Goal: Communication & Community: Answer question/provide support

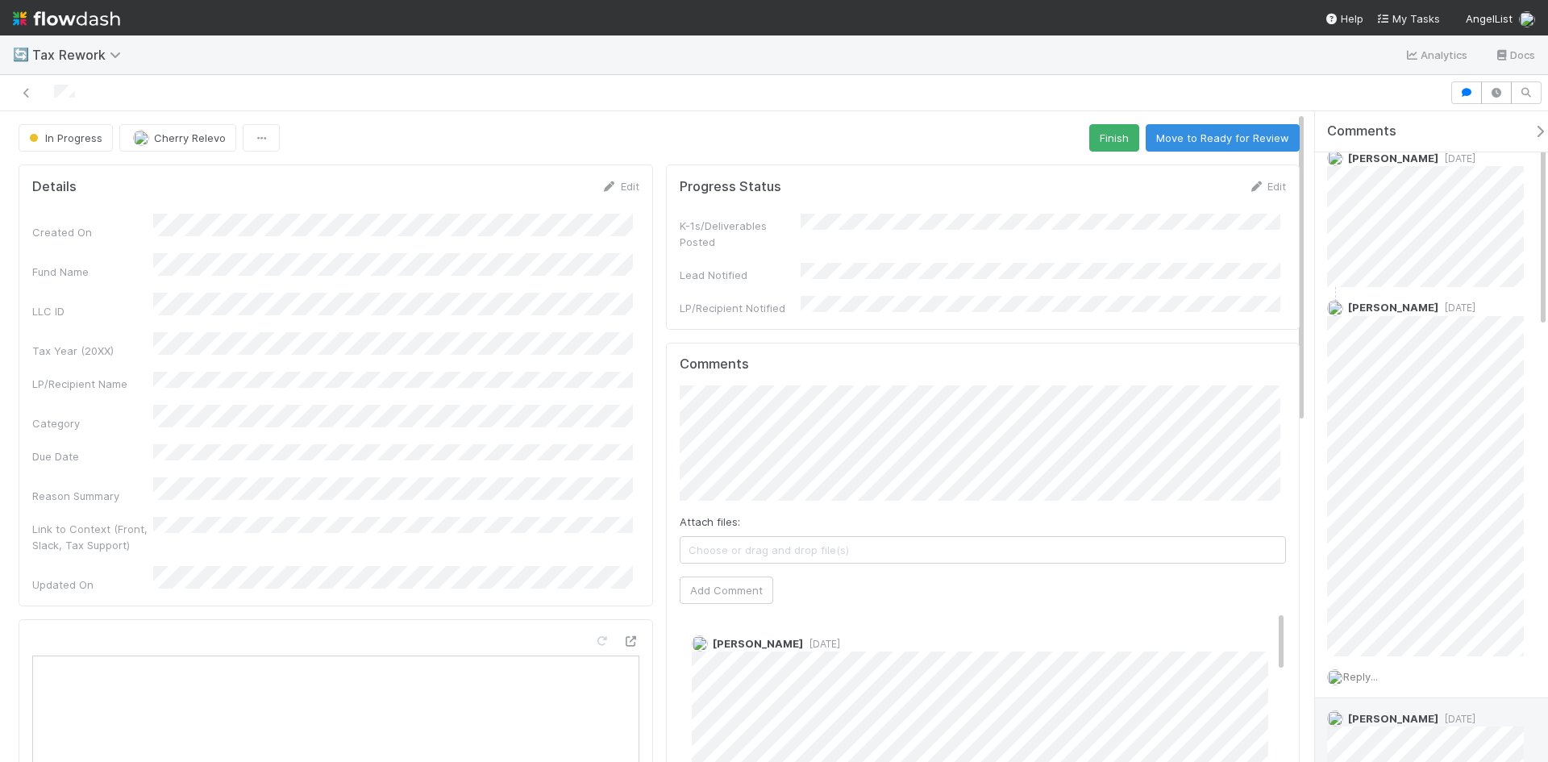
scroll to position [81, 0]
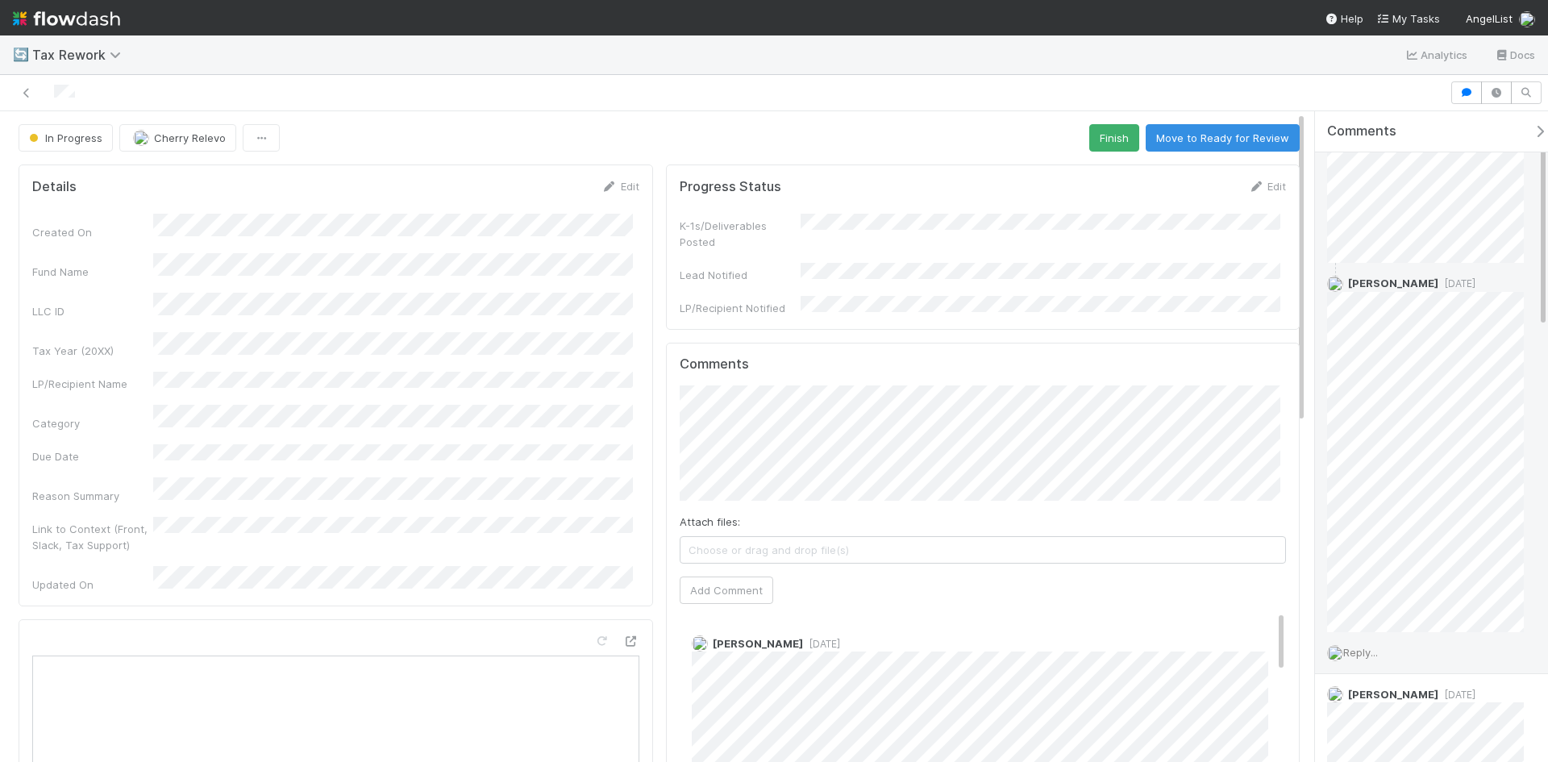
click at [1377, 655] on span "Reply..." at bounding box center [1360, 652] width 35 height 13
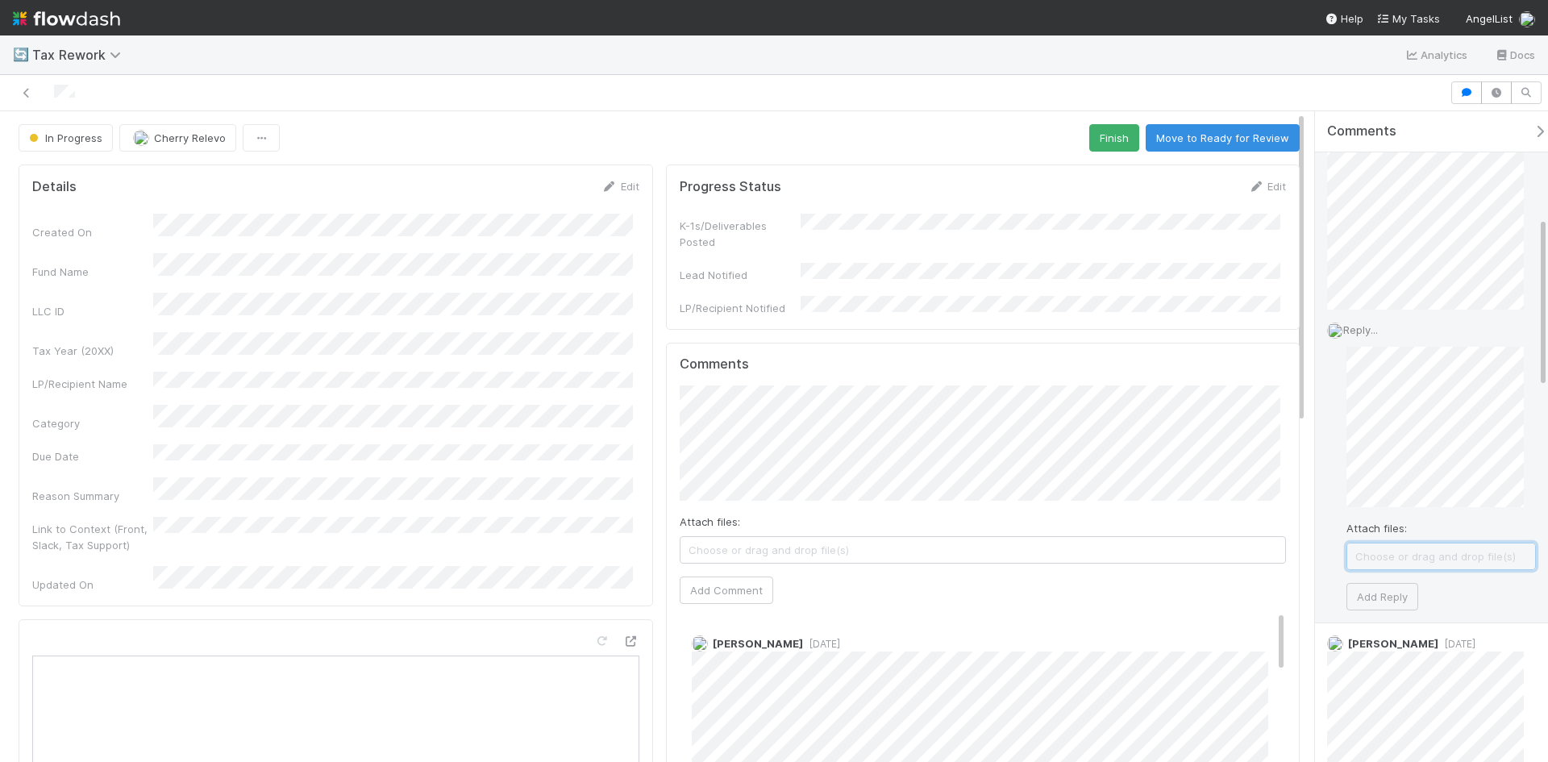
click at [1429, 549] on span "Choose or drag and drop file(s)" at bounding box center [1441, 556] width 188 height 26
click at [1388, 612] on button "Add Reply" at bounding box center [1382, 612] width 72 height 27
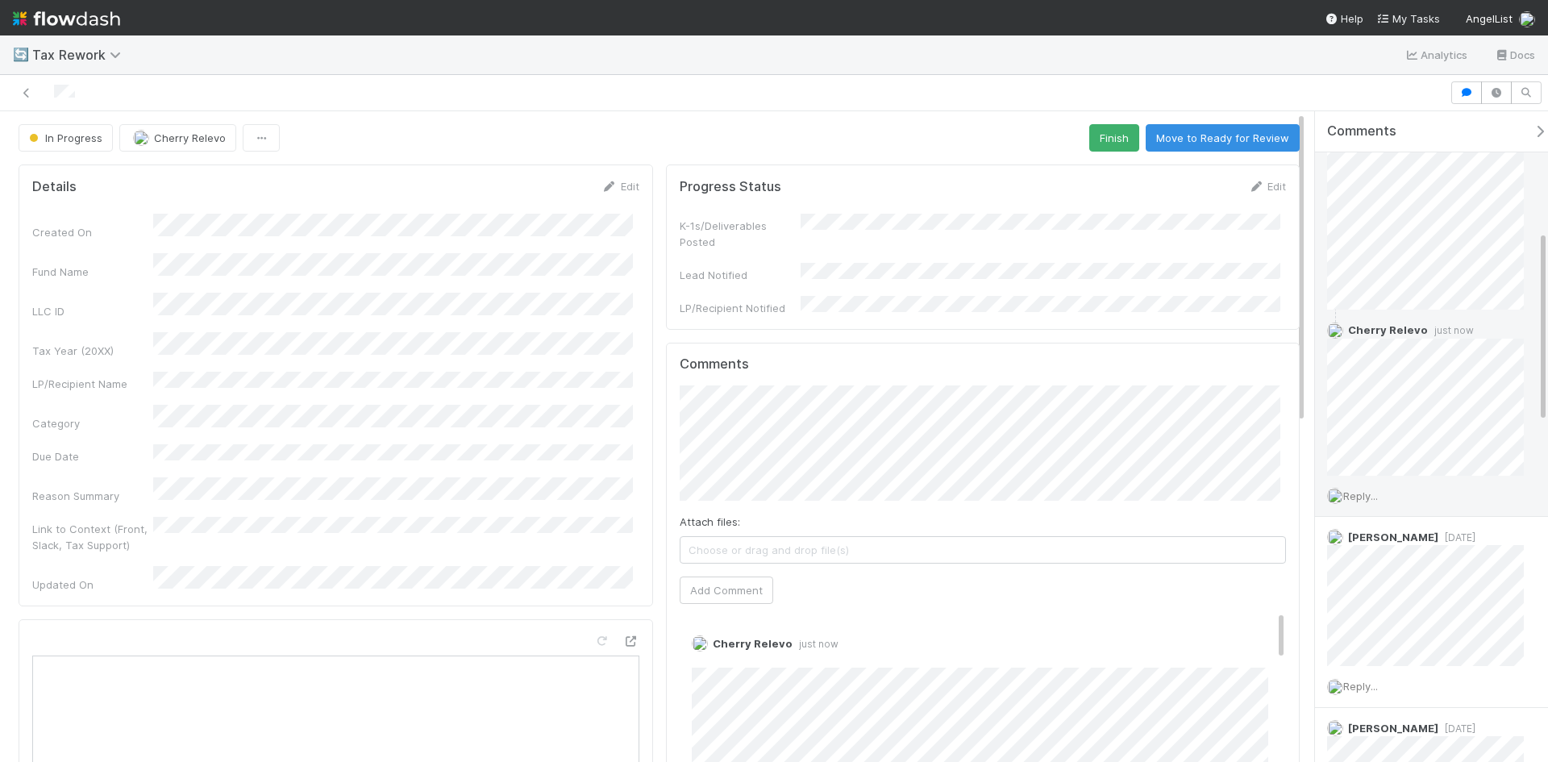
click at [1367, 497] on span "Reply..." at bounding box center [1360, 495] width 35 height 13
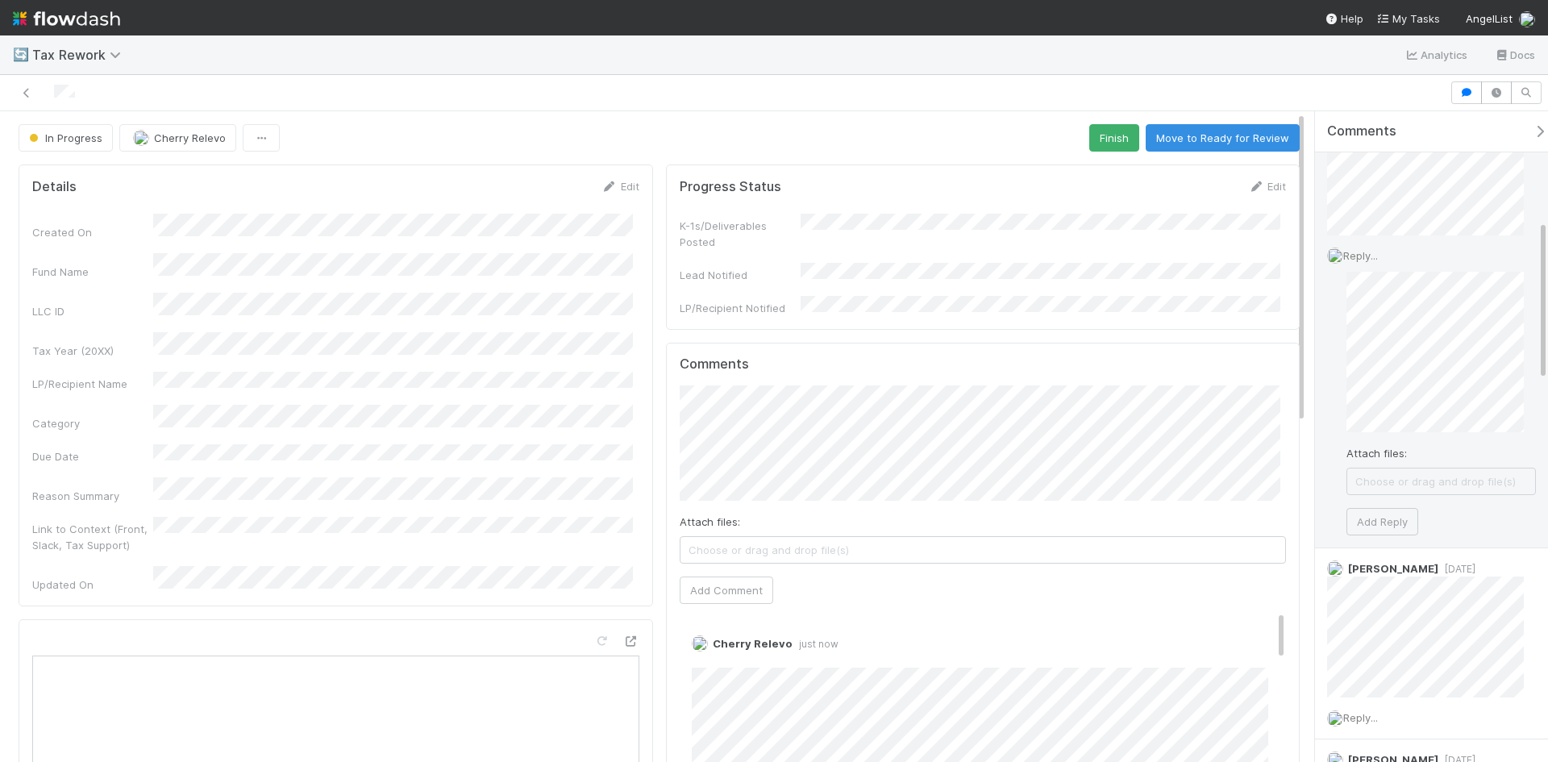
scroll to position [645, 0]
click at [1437, 473] on span "Choose or drag and drop file(s)" at bounding box center [1441, 480] width 188 height 26
click at [1371, 550] on button "Add Reply" at bounding box center [1382, 535] width 72 height 27
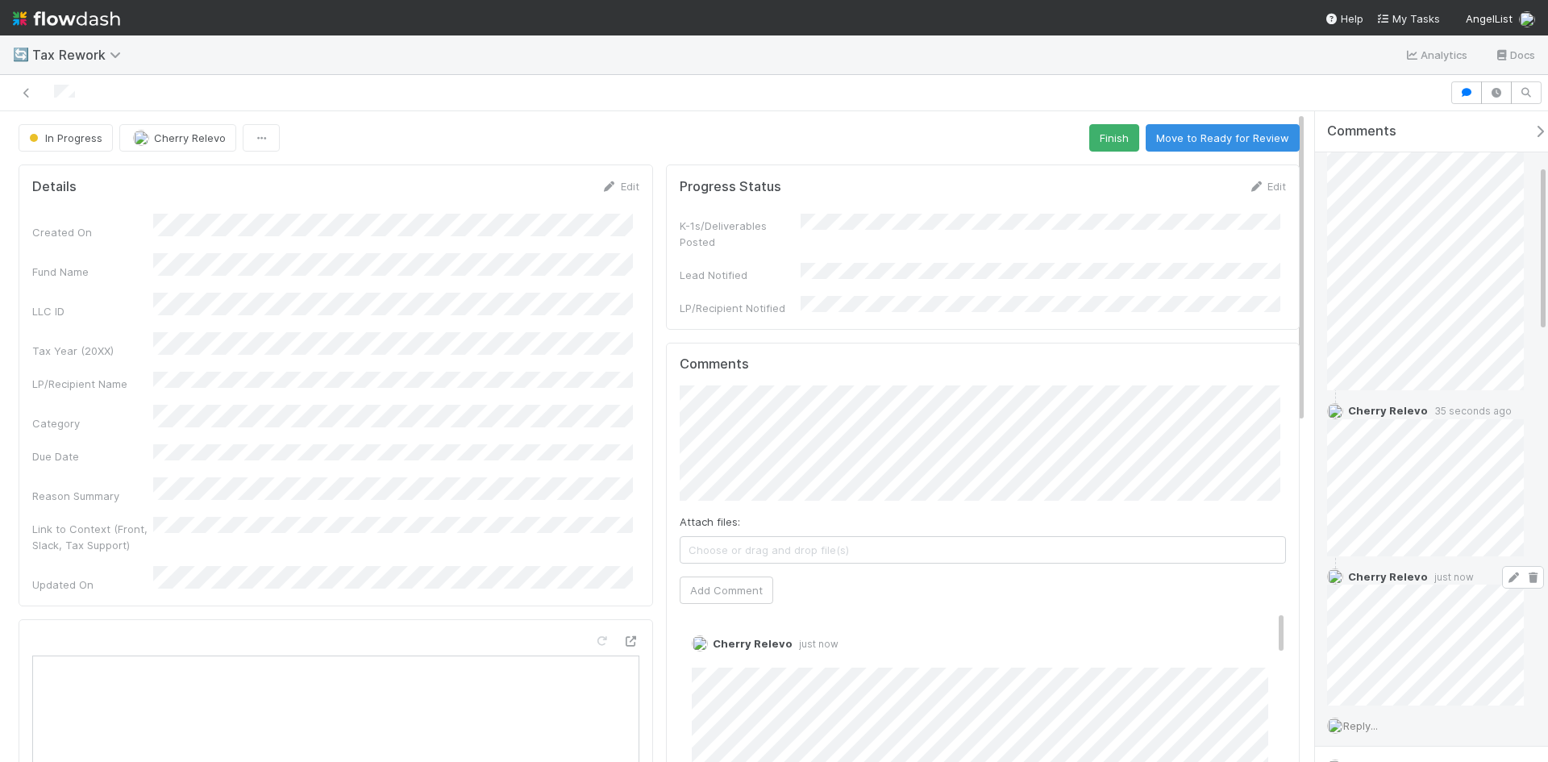
scroll to position [0, 0]
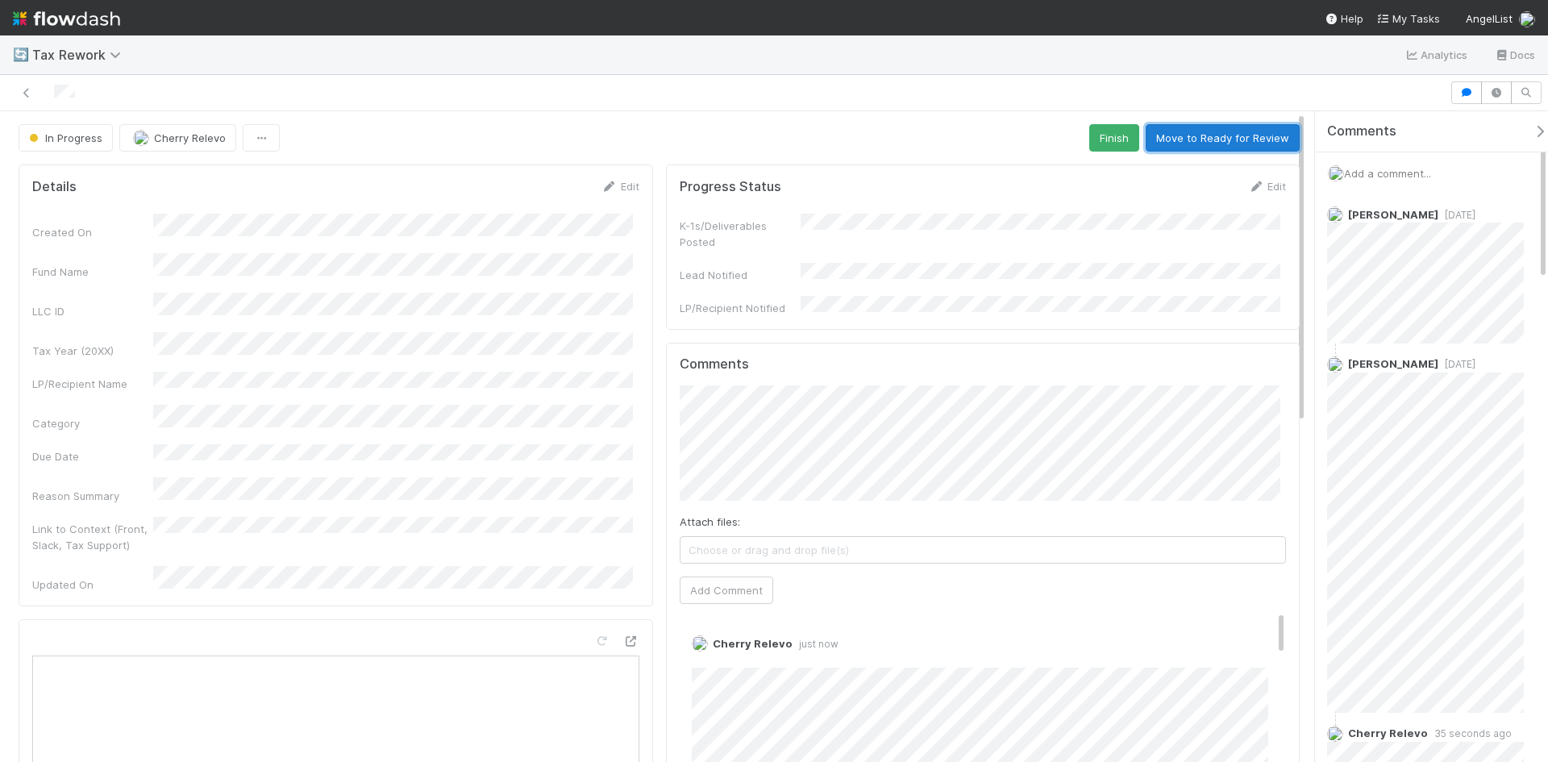
click at [1217, 137] on button "Move to Ready for Review" at bounding box center [1223, 137] width 154 height 27
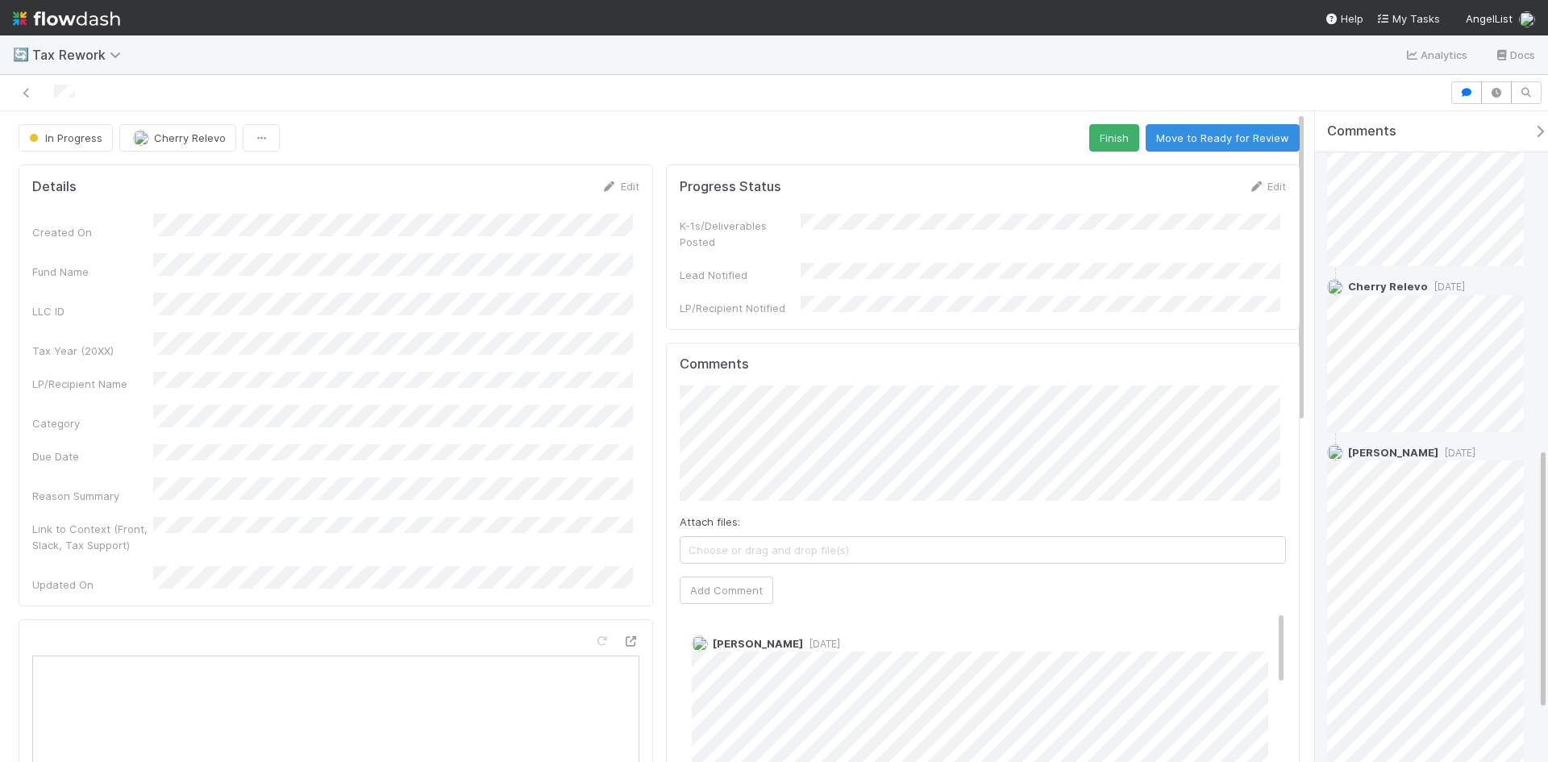
scroll to position [958, 0]
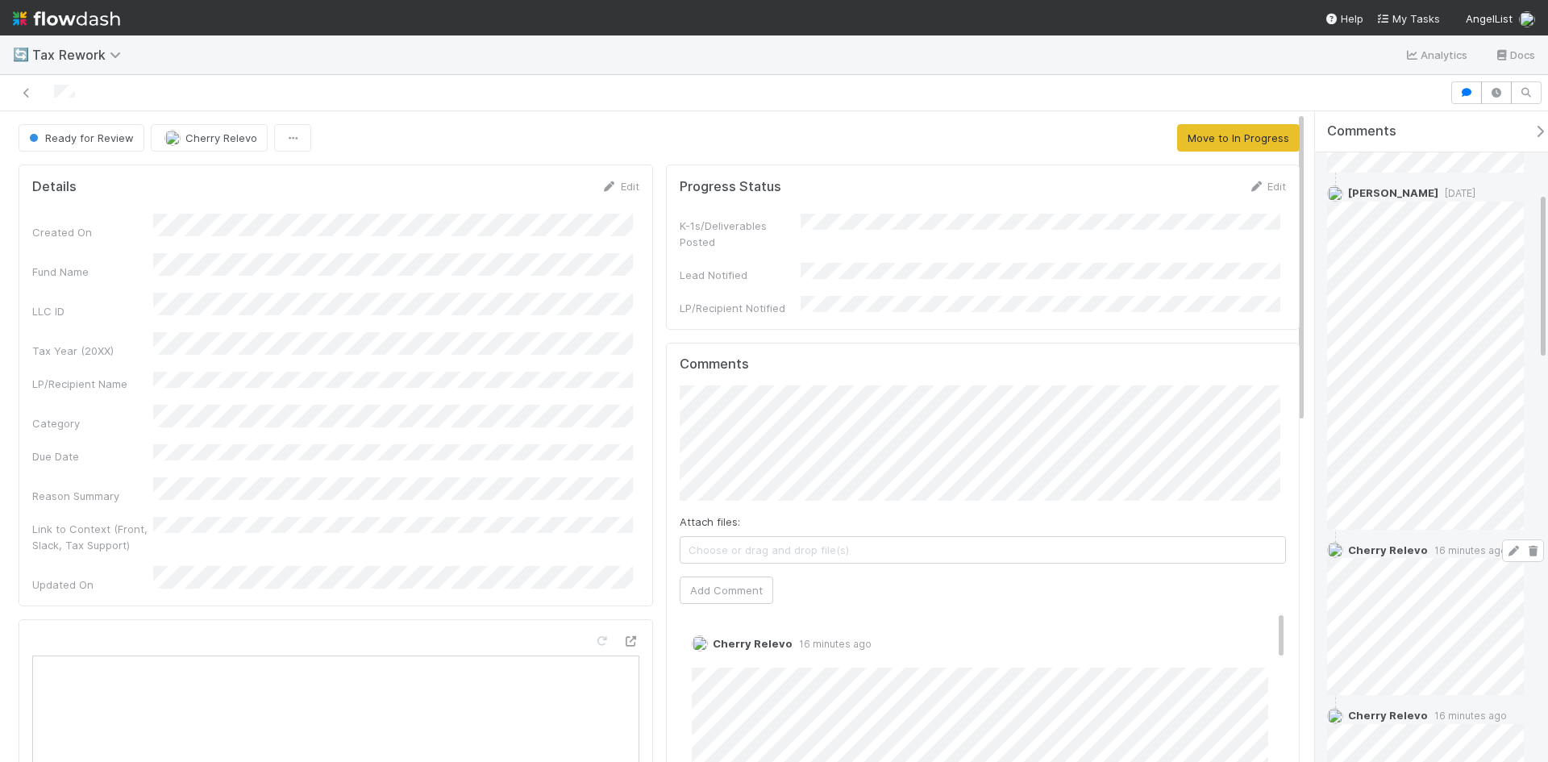
scroll to position [322, 0]
click at [1370, 720] on span "Reply..." at bounding box center [1360, 725] width 35 height 13
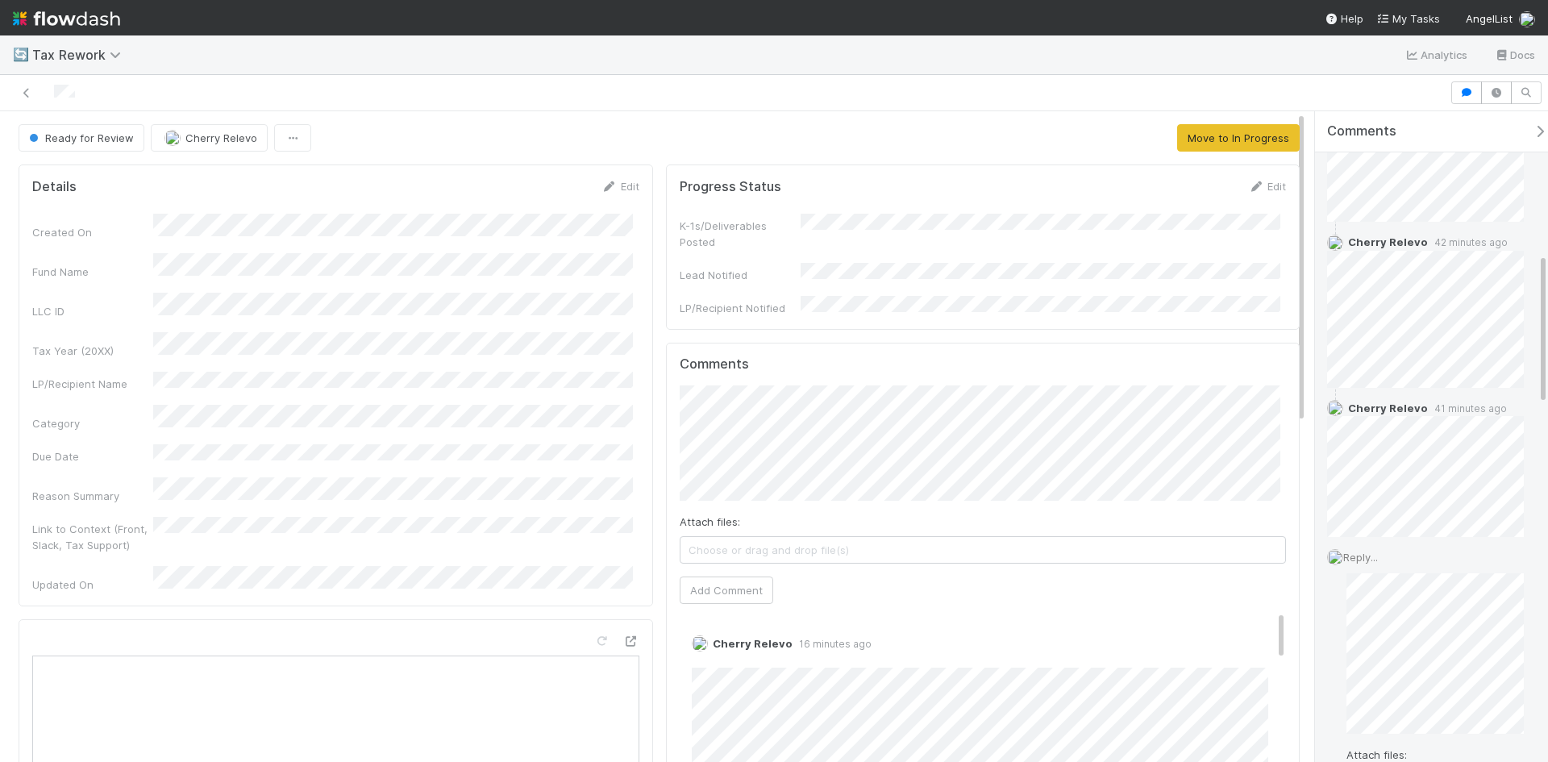
scroll to position [637, 0]
click at [1410, 638] on span "Choose or drag and drop file(s)" at bounding box center [1441, 637] width 188 height 26
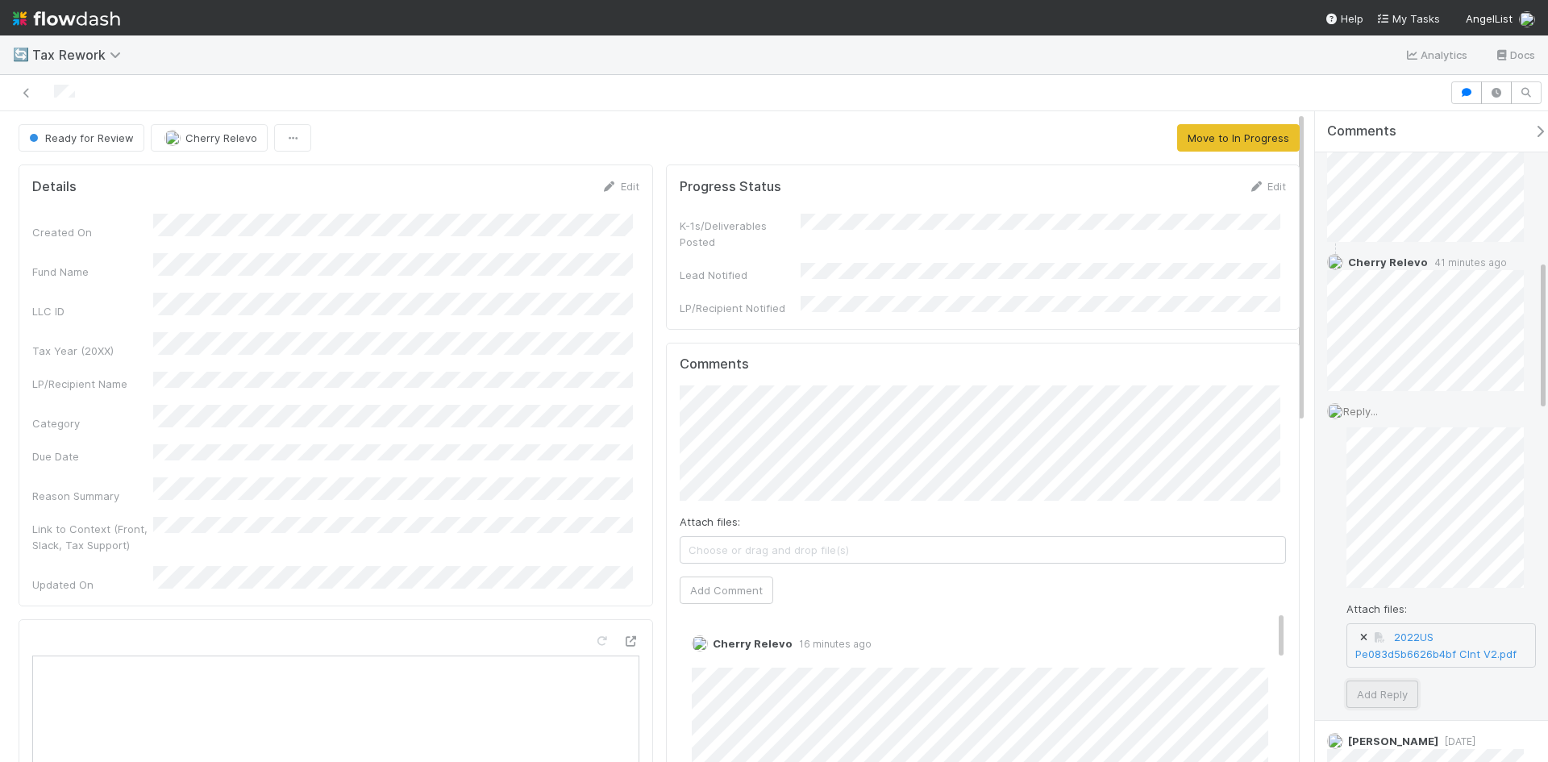
click at [1401, 708] on button "Add Reply" at bounding box center [1382, 693] width 72 height 27
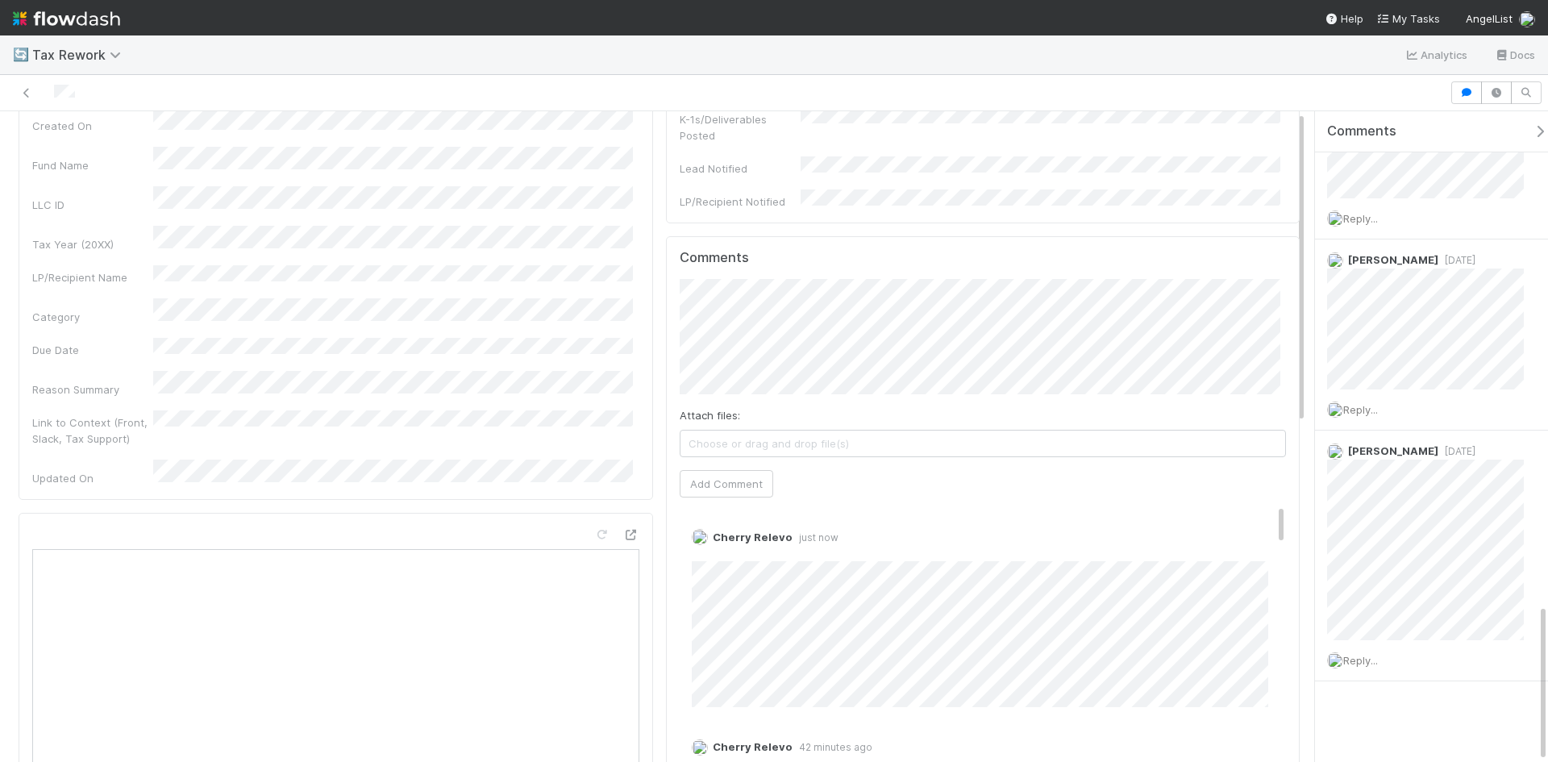
scroll to position [0, 0]
